Goal: Find specific page/section: Find specific page/section

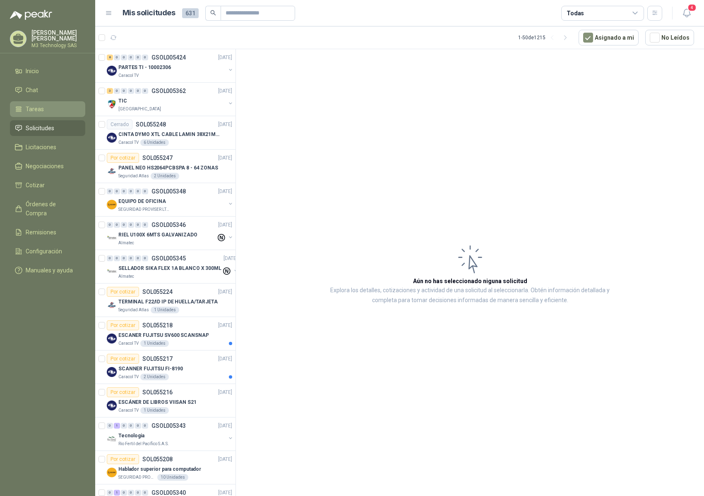
click at [49, 106] on li "Tareas" at bounding box center [47, 109] width 65 height 9
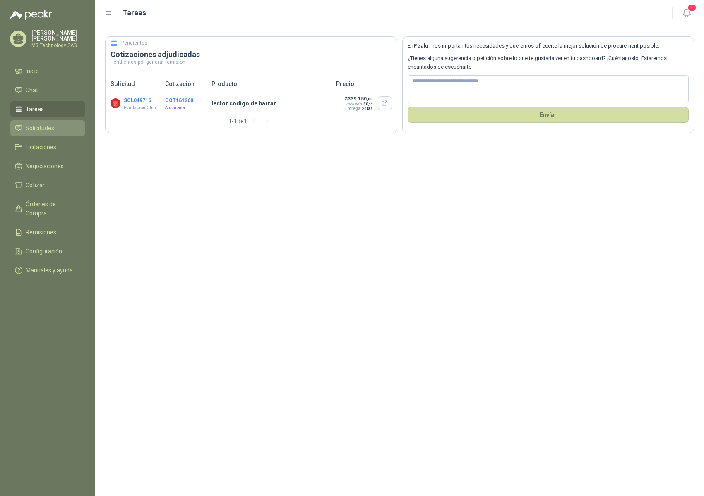
click at [45, 127] on span "Solicitudes" at bounding box center [40, 128] width 29 height 9
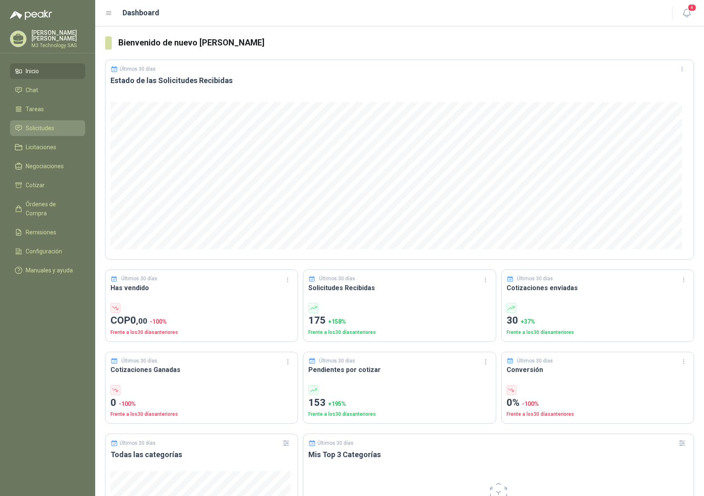
click at [42, 125] on span "Solicitudes" at bounding box center [40, 128] width 29 height 9
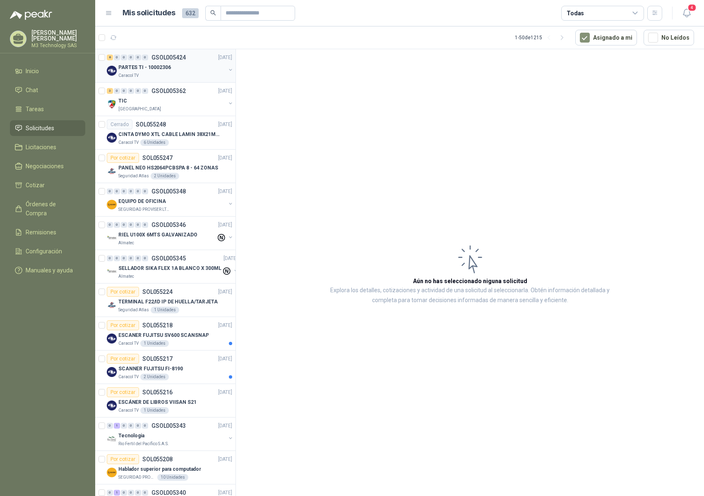
click at [198, 73] on div "Caracol TV" at bounding box center [171, 75] width 107 height 7
